Goal: Transaction & Acquisition: Purchase product/service

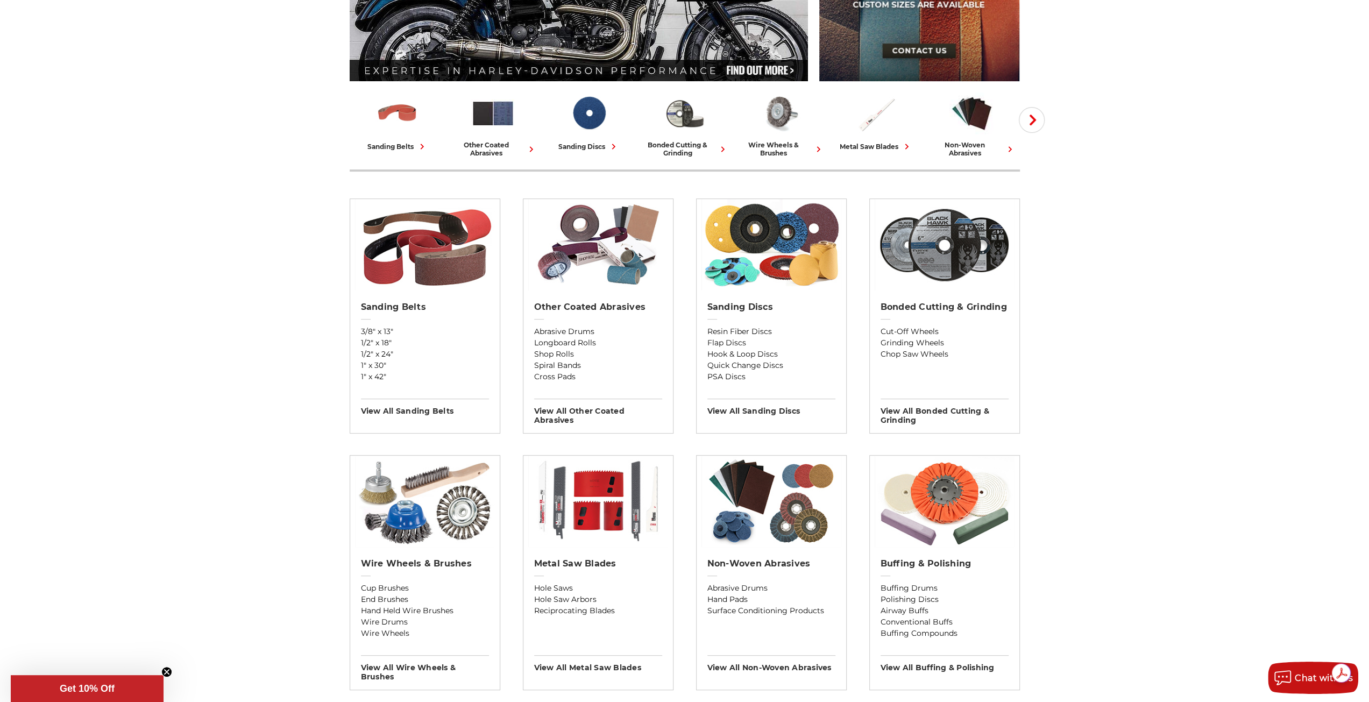
scroll to position [269, 0]
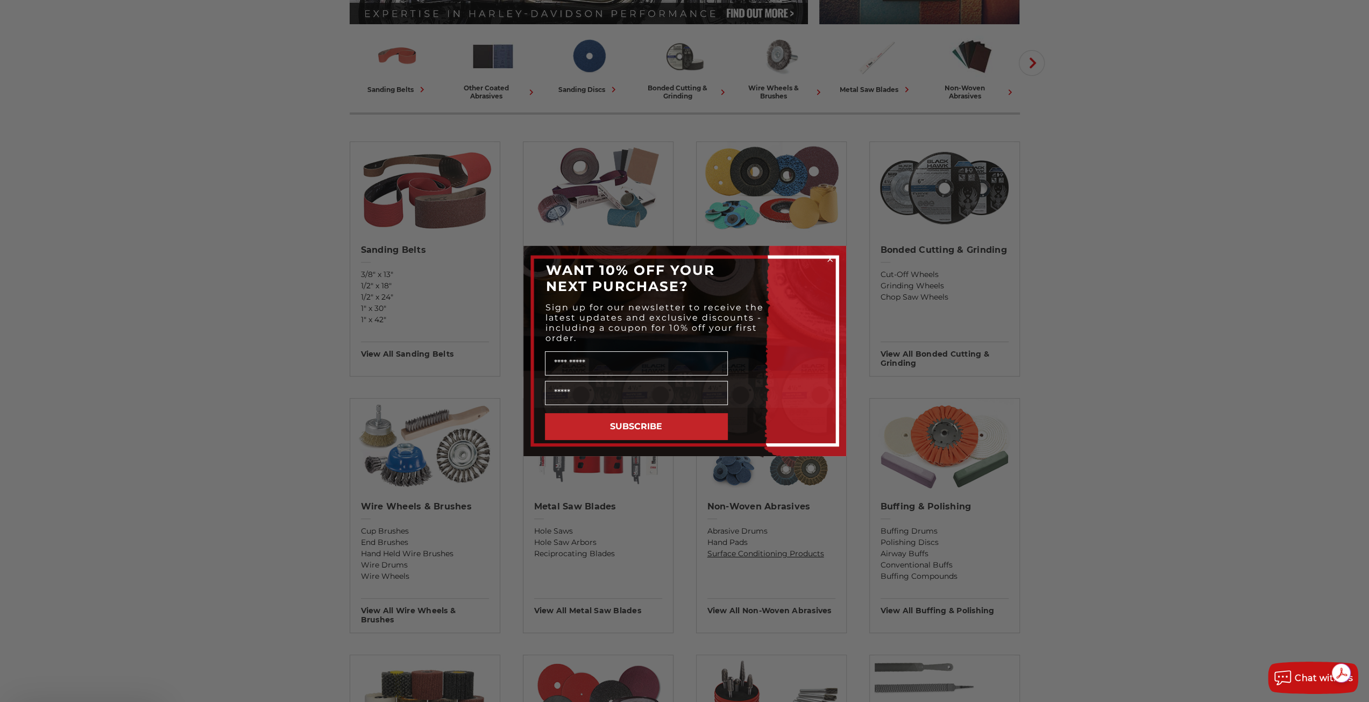
click at [769, 553] on div "Close dialog WANT 10% OFF YOUR NEXT PURCHASE? Sign up for our newsletter to rec…" at bounding box center [684, 351] width 1369 height 702
click at [832, 262] on circle "Close dialog" at bounding box center [830, 260] width 10 height 10
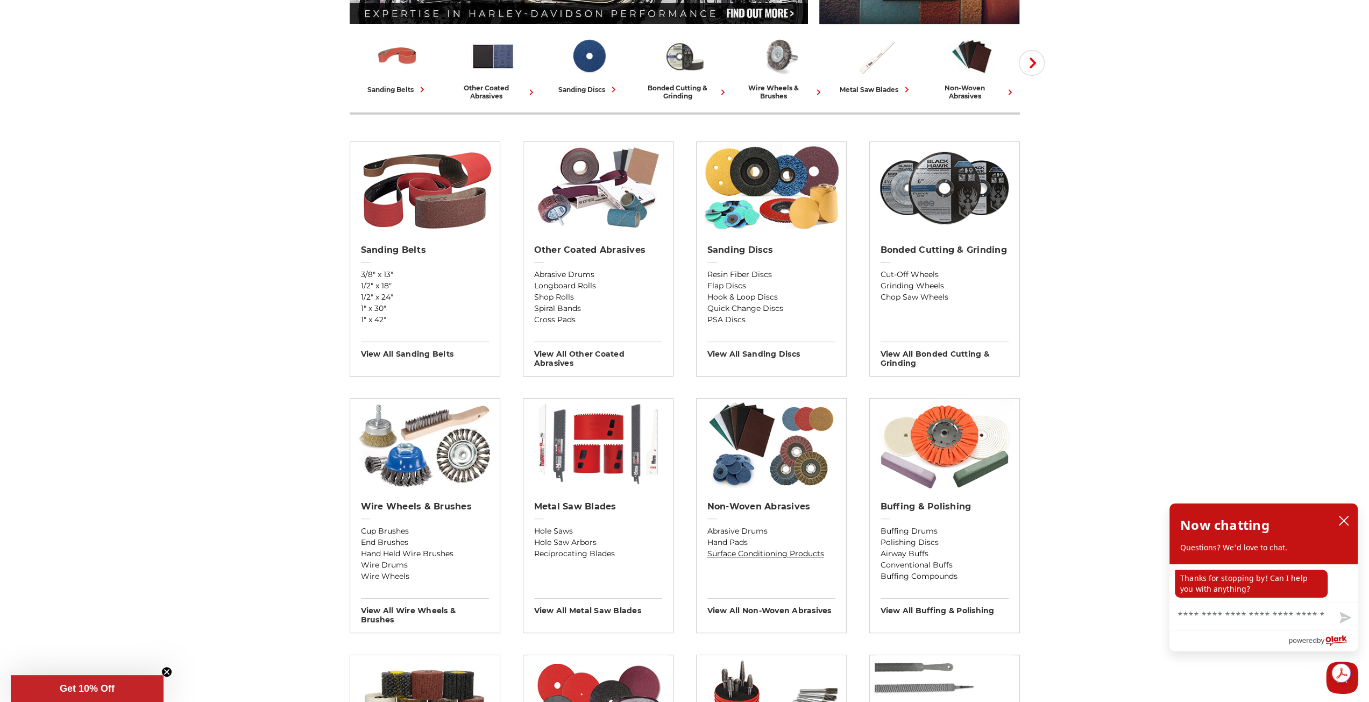
click at [733, 552] on link "Surface Conditioning Products" at bounding box center [772, 553] width 128 height 11
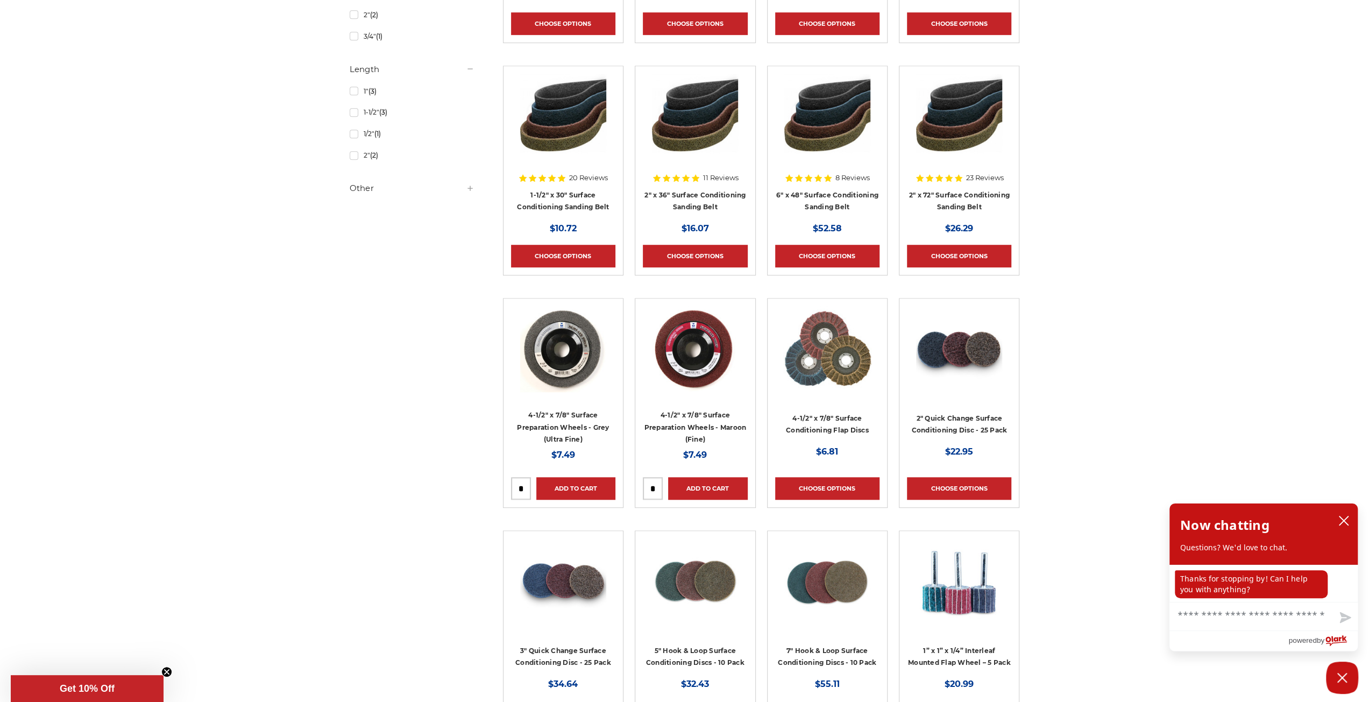
scroll to position [646, 0]
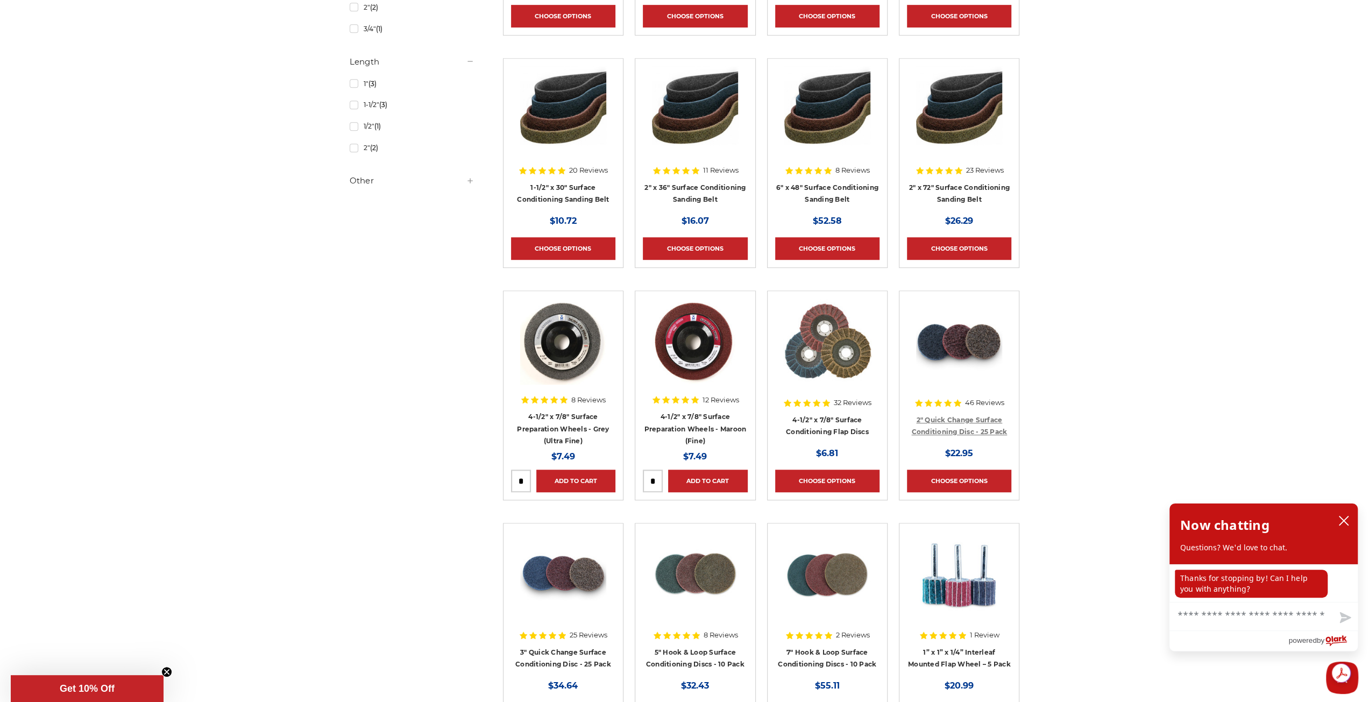
click at [961, 420] on link "2" Quick Change Surface Conditioning Disc - 25 Pack" at bounding box center [960, 426] width 96 height 20
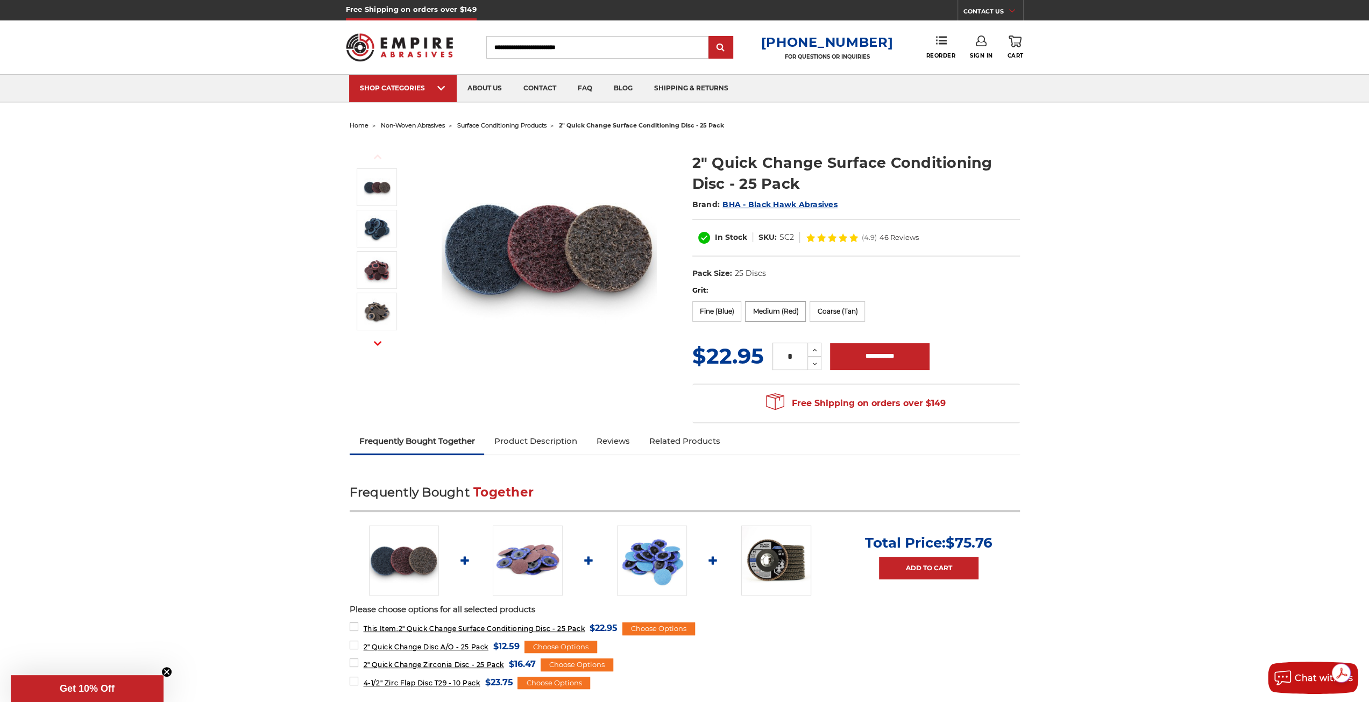
click at [765, 310] on label "Medium (Red)" at bounding box center [775, 311] width 61 height 20
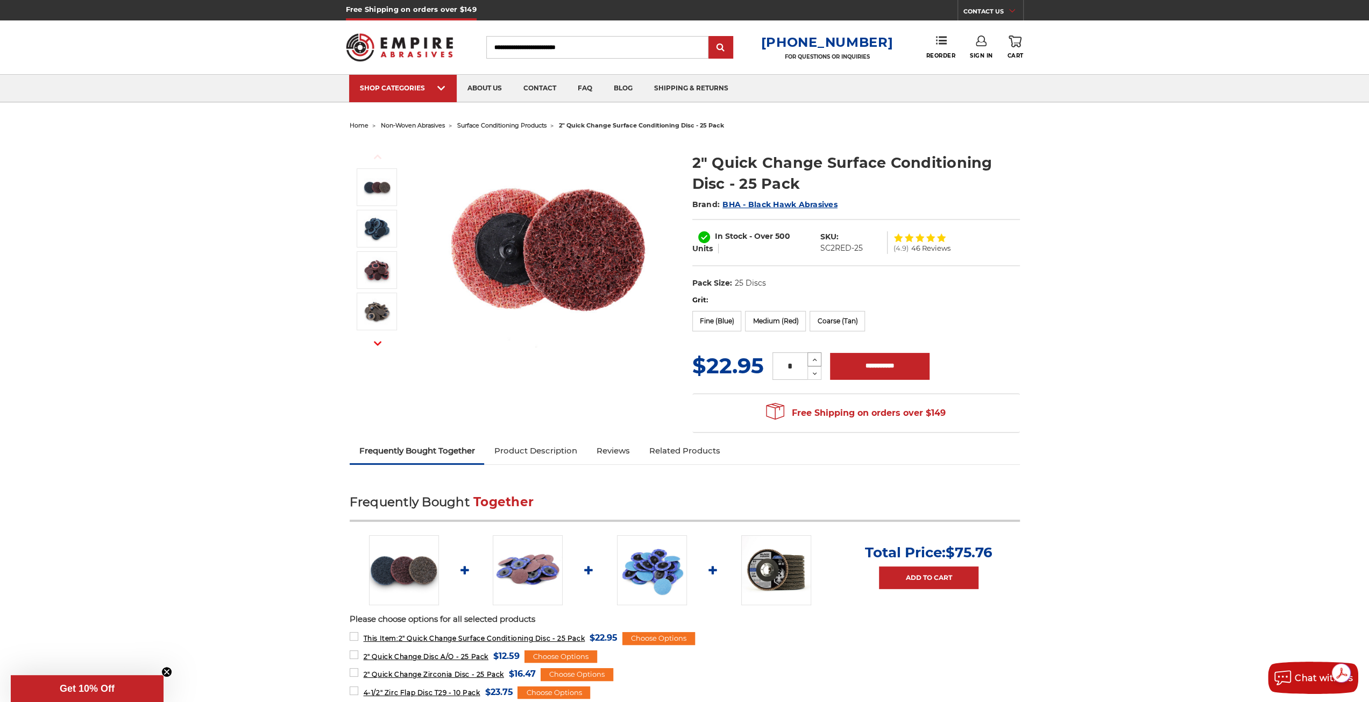
click at [814, 356] on icon at bounding box center [815, 360] width 8 height 10
type input "*"
click at [851, 367] on input "**********" at bounding box center [880, 366] width 100 height 27
type input "**********"
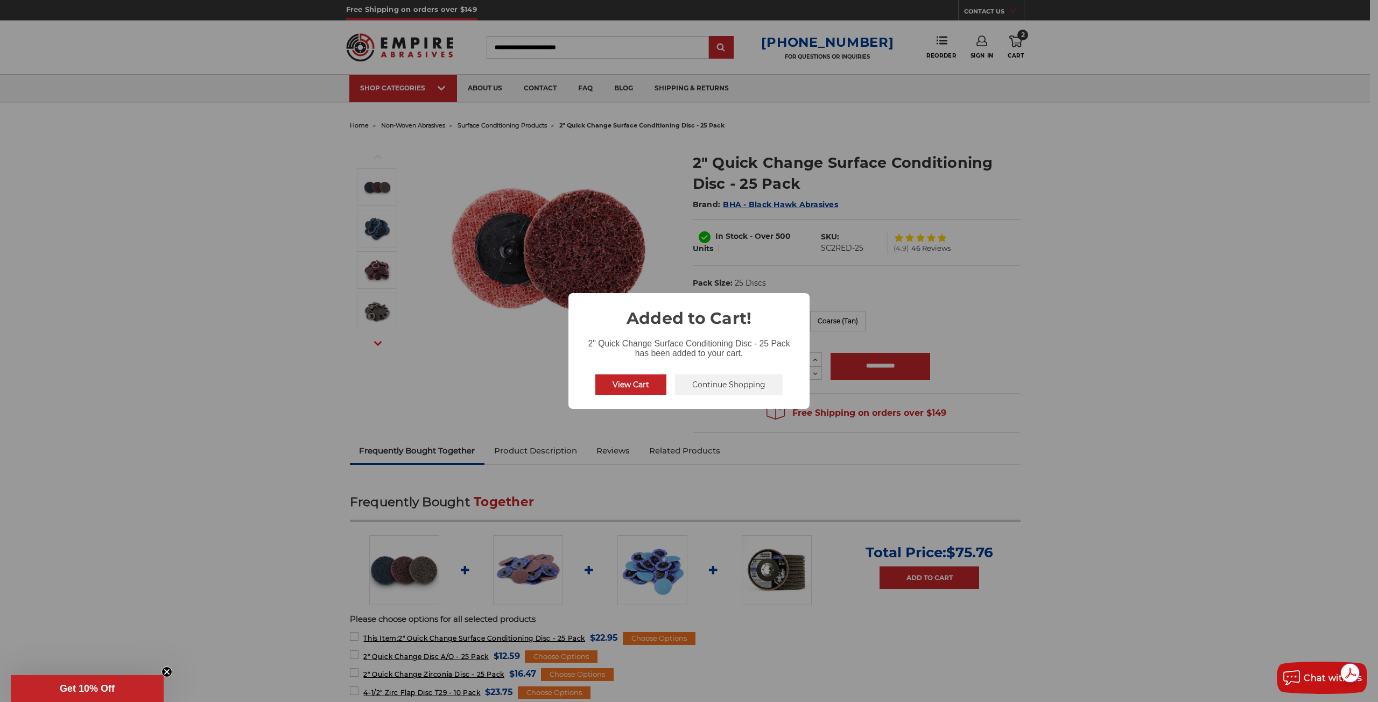
click at [641, 382] on button "View Cart" at bounding box center [630, 385] width 71 height 20
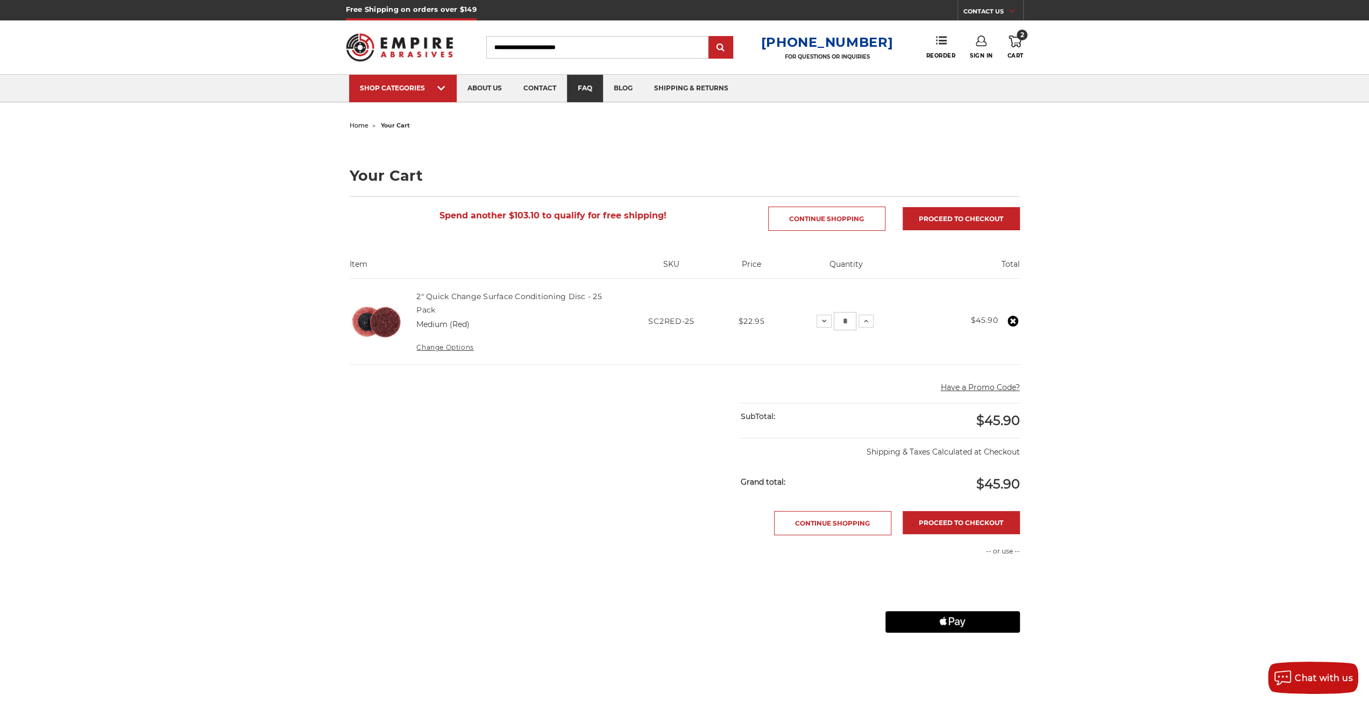
click at [584, 87] on link "faq" at bounding box center [585, 88] width 36 height 27
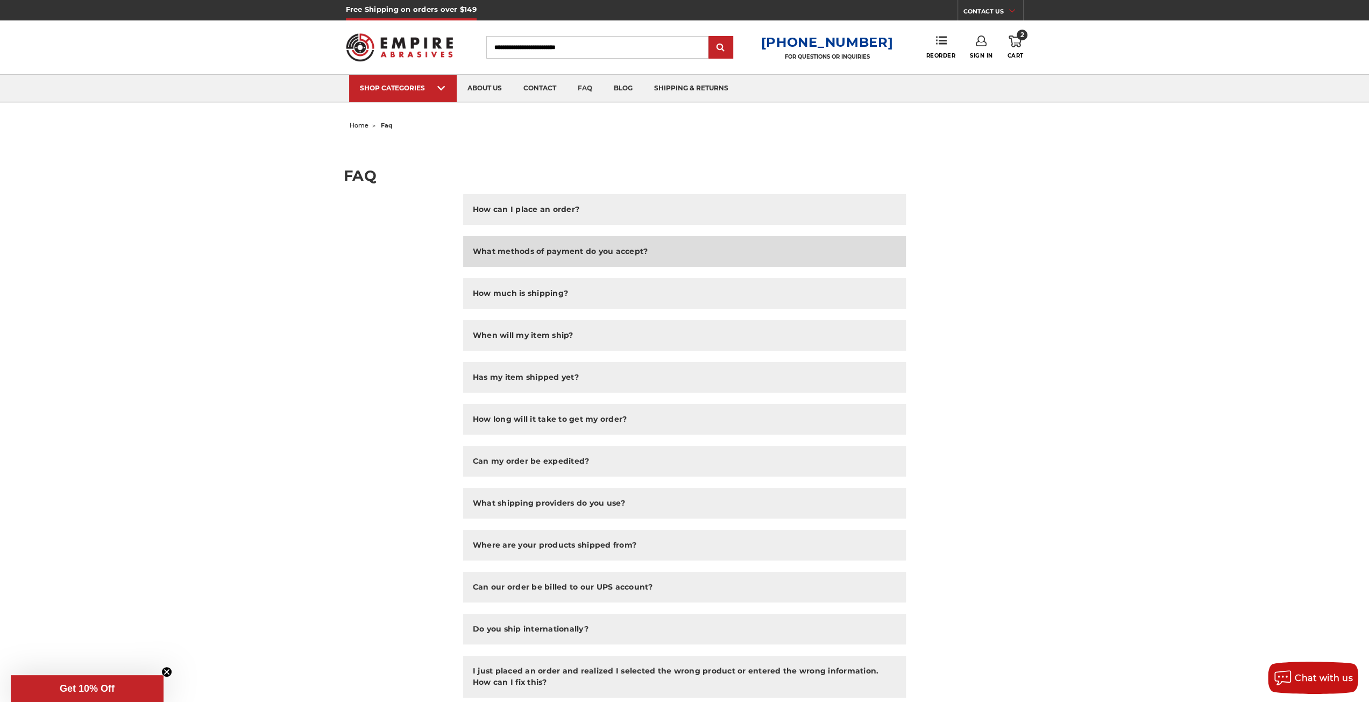
click at [567, 249] on h2 "What methods of payment do you accept?" at bounding box center [560, 251] width 175 height 11
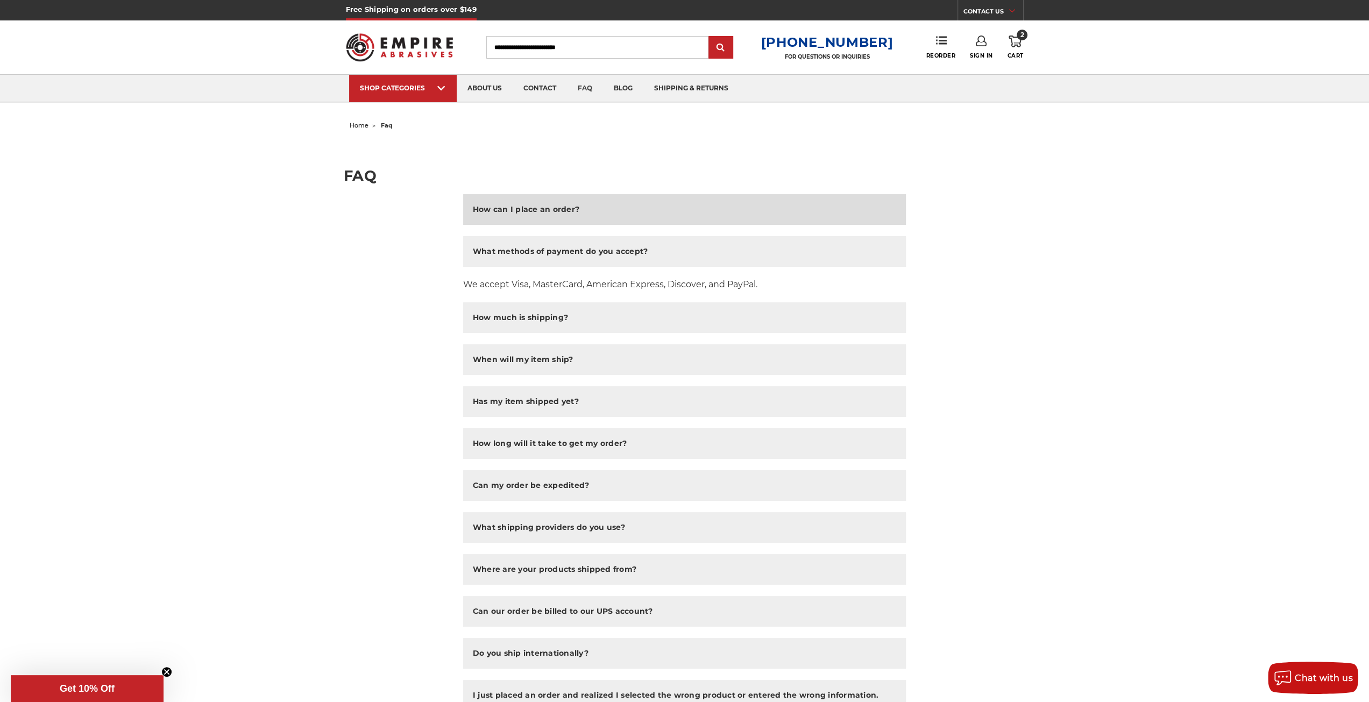
click at [556, 205] on h2 "How can I place an order?" at bounding box center [526, 209] width 107 height 11
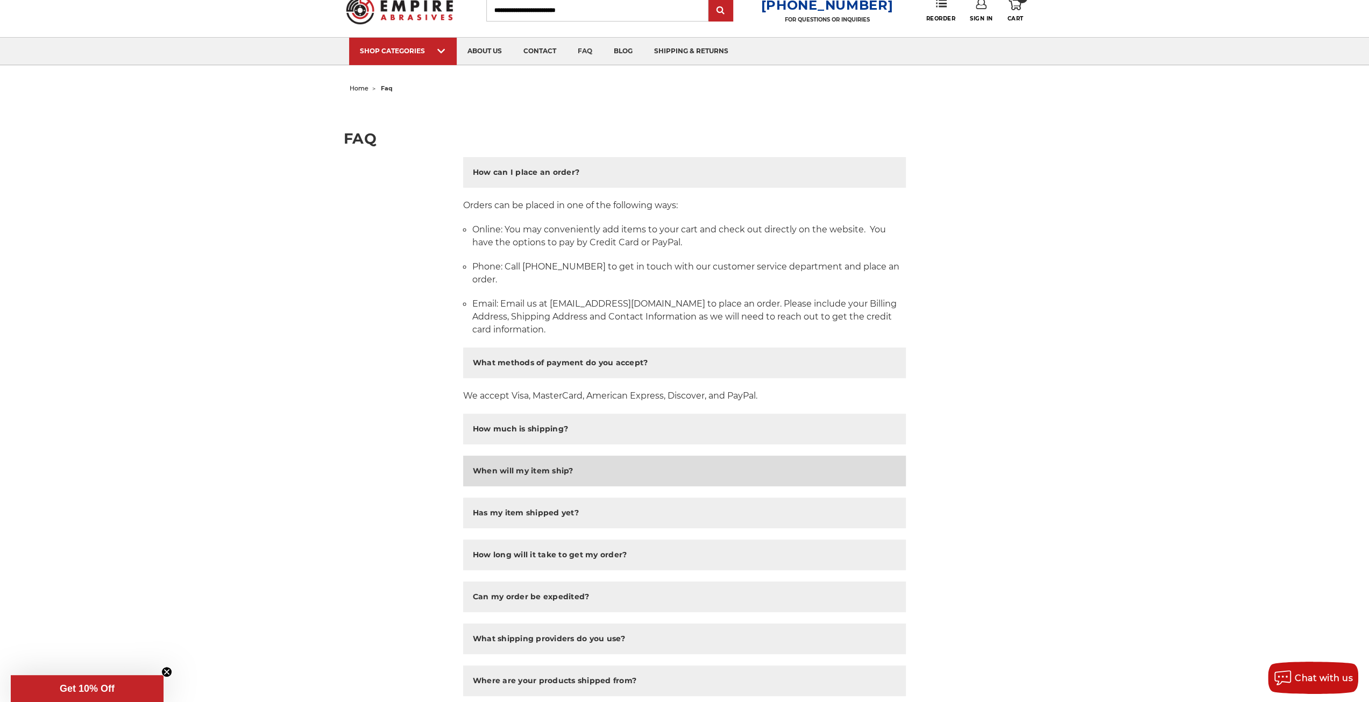
scroll to position [54, 0]
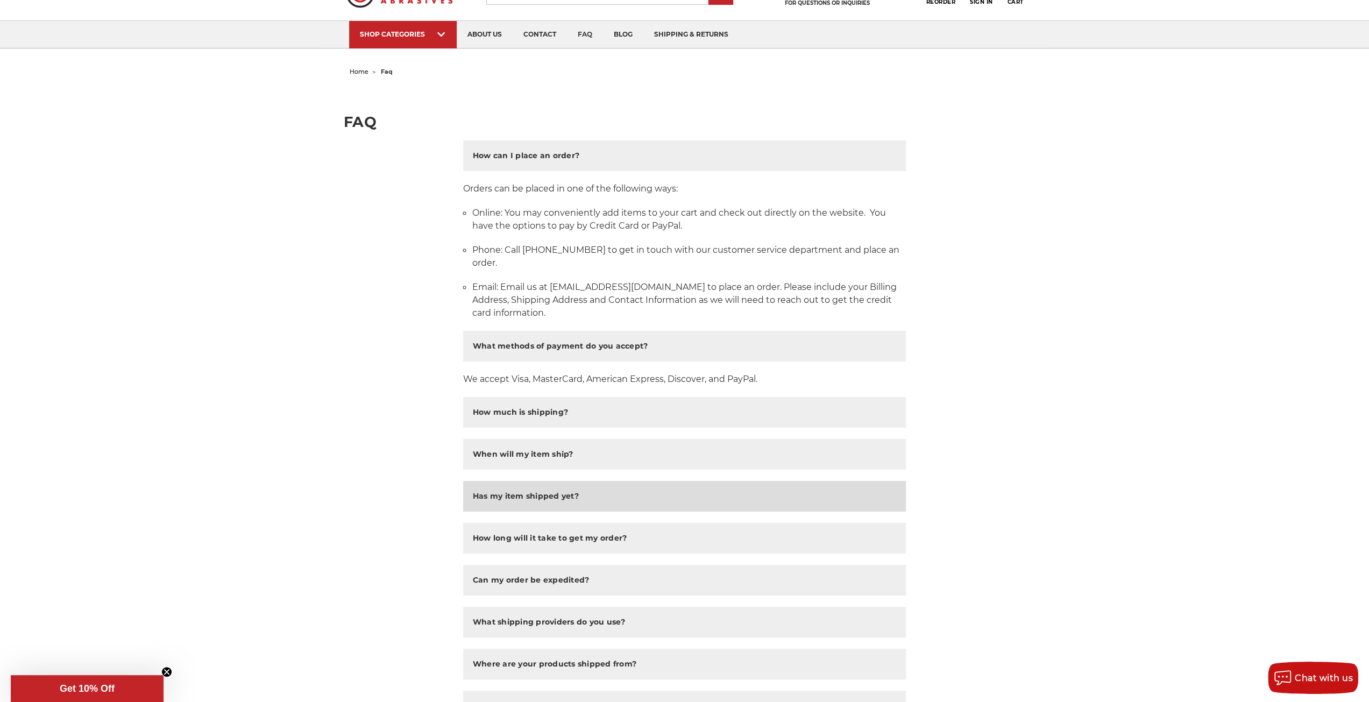
click at [545, 504] on button "Has my item shipped yet?" at bounding box center [684, 496] width 443 height 31
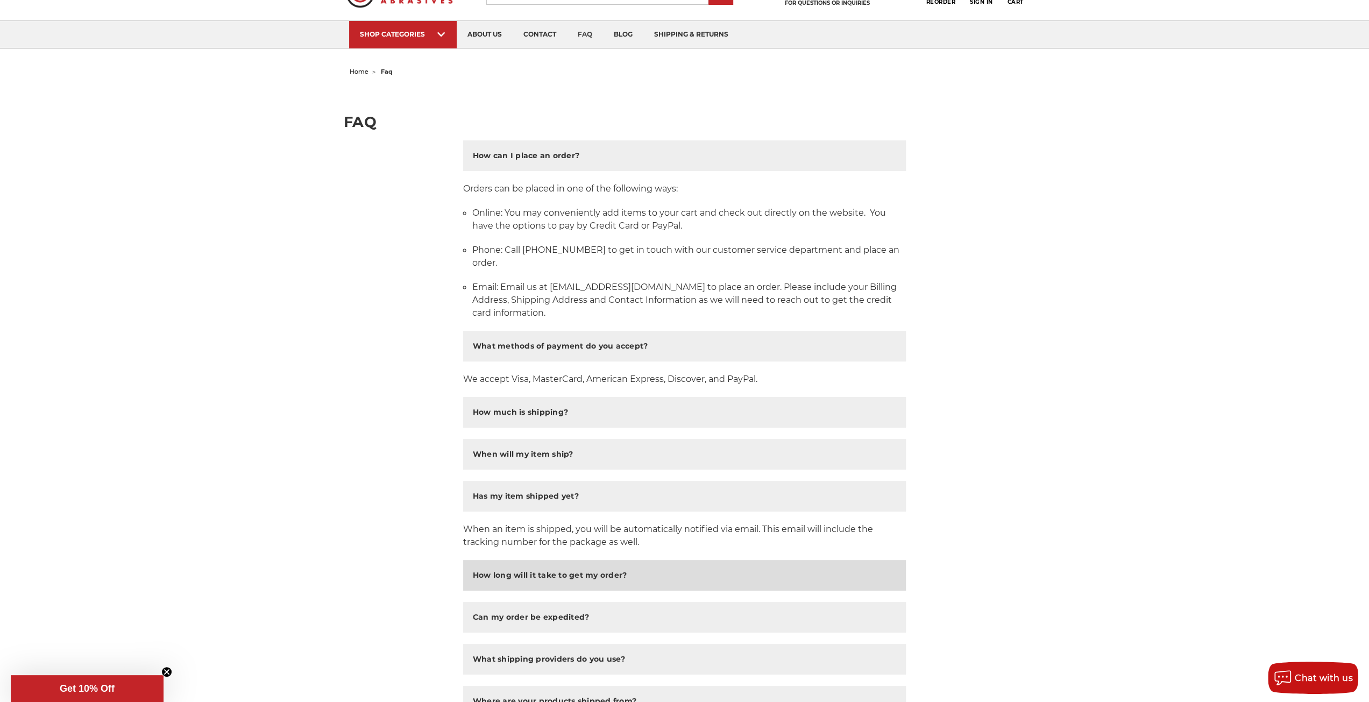
click at [557, 580] on h2 "How long will it take to get my order?" at bounding box center [550, 575] width 154 height 11
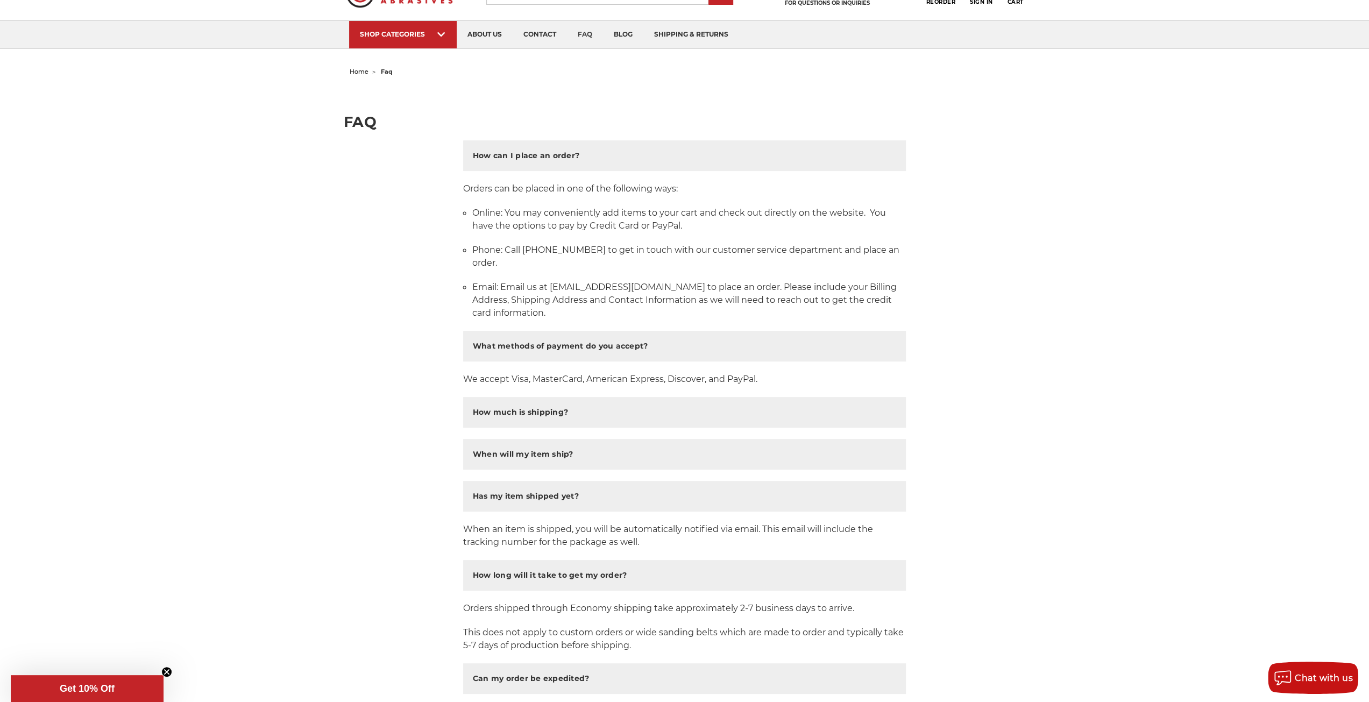
click at [909, 484] on div "How can I place an order? Orders can be placed in one of the following ways: On…" at bounding box center [684, 695] width 455 height 1111
click at [503, 38] on link "about us" at bounding box center [485, 34] width 56 height 27
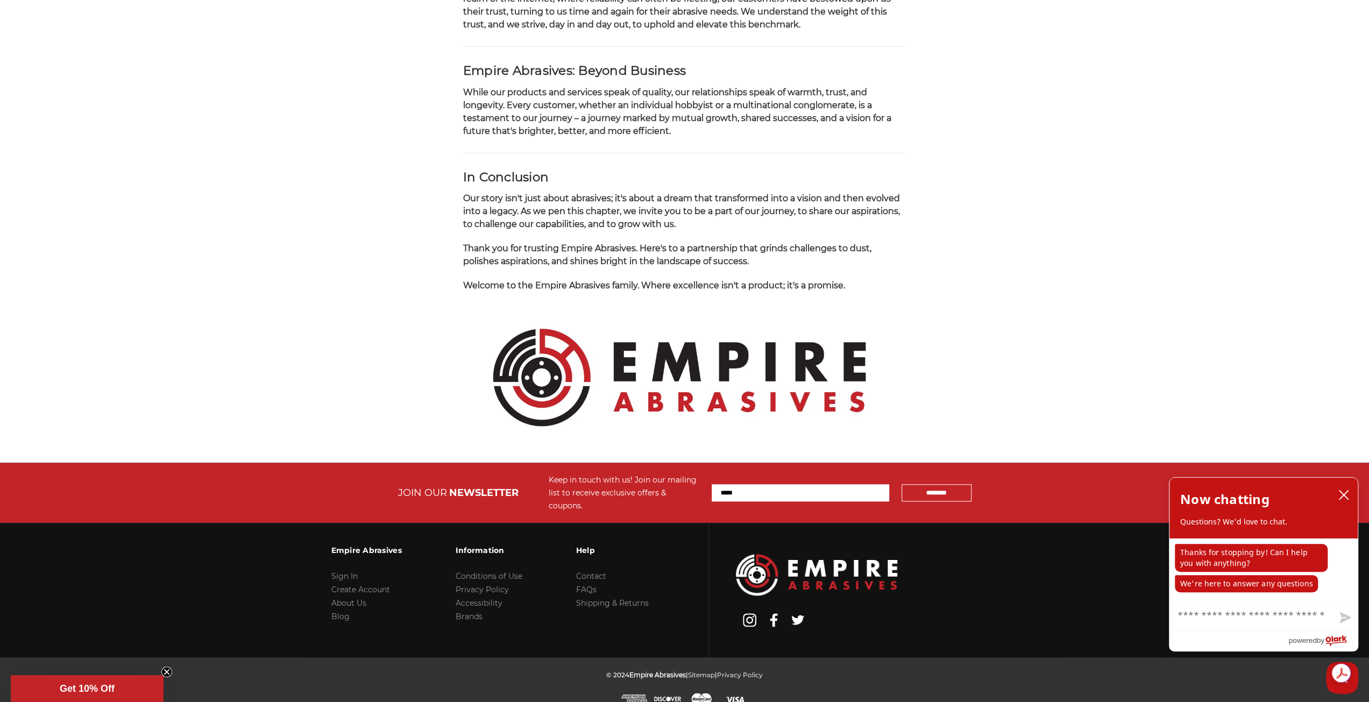
scroll to position [924, 0]
click at [1347, 498] on icon "close chatbox" at bounding box center [1344, 495] width 11 height 11
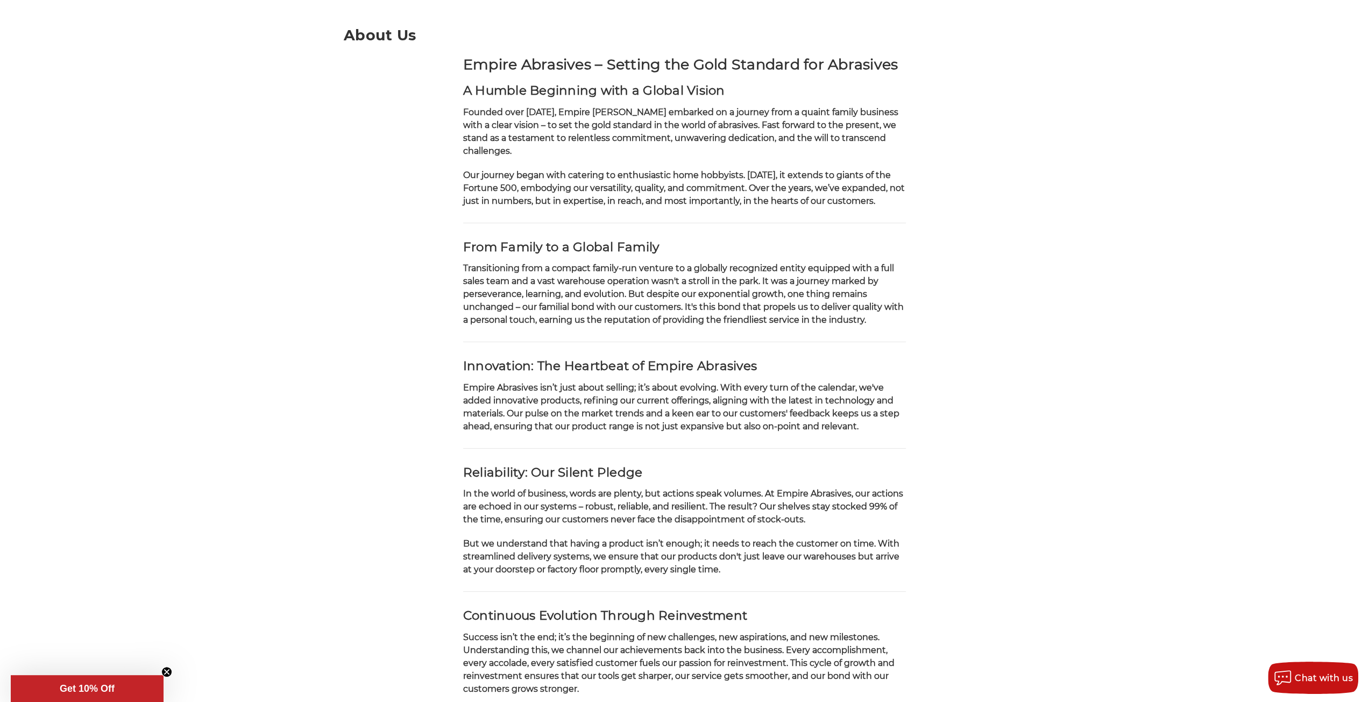
scroll to position [0, 0]
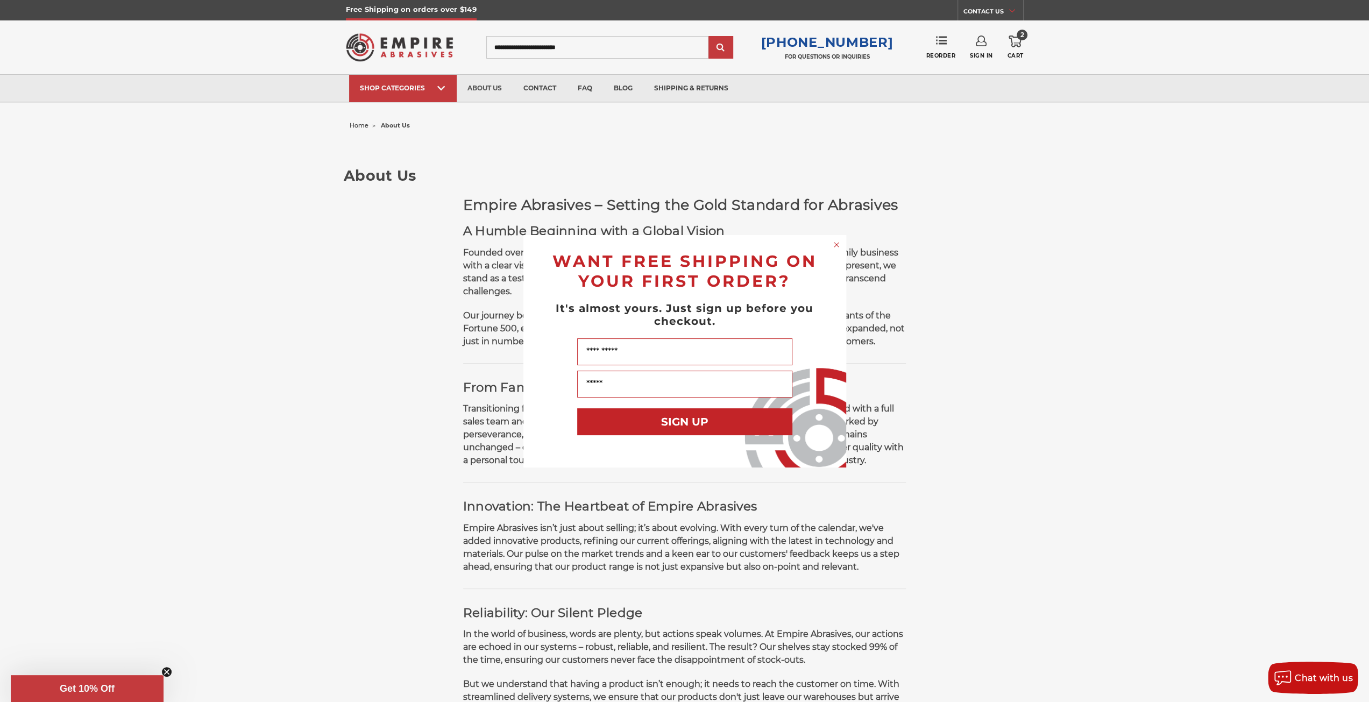
click at [838, 245] on circle "Close dialog" at bounding box center [836, 244] width 10 height 10
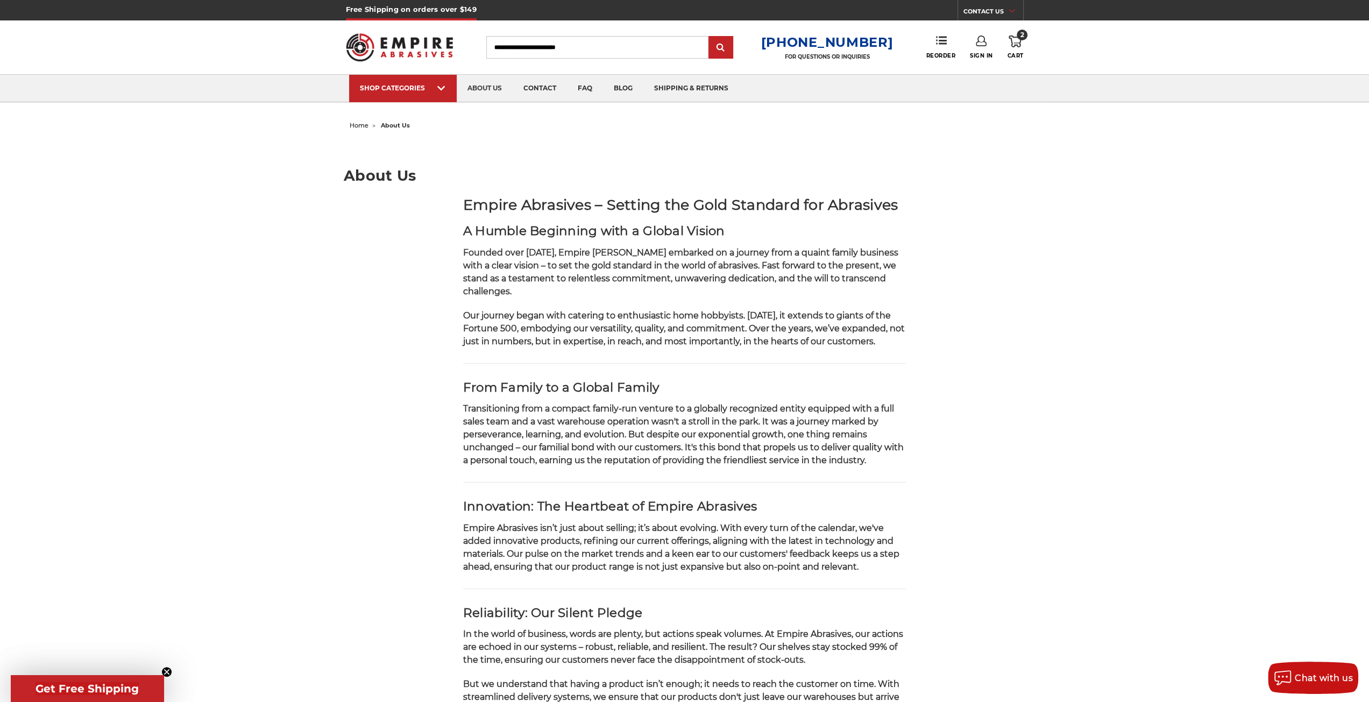
click at [88, 23] on header "Free Shipping on orders over $149 CONTACT US [DATE] - [DATE] (excluding holiday…" at bounding box center [684, 51] width 1369 height 103
click at [1018, 45] on icon at bounding box center [1015, 42] width 13 height 12
click at [977, 122] on link "View Cart" at bounding box center [943, 120] width 132 height 24
